Goal: Task Accomplishment & Management: Manage account settings

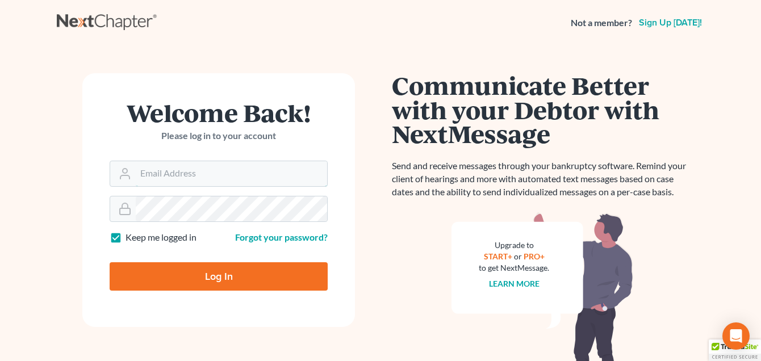
type input "[PERSON_NAME][EMAIL_ADDRESS][DOMAIN_NAME]"
click at [213, 271] on input "Log In" at bounding box center [219, 276] width 218 height 28
type input "Thinking..."
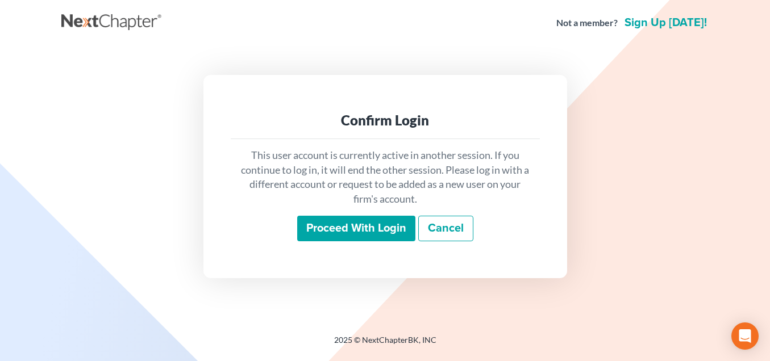
click at [349, 229] on input "Proceed with login" at bounding box center [356, 229] width 118 height 26
